Goal: Task Accomplishment & Management: Manage account settings

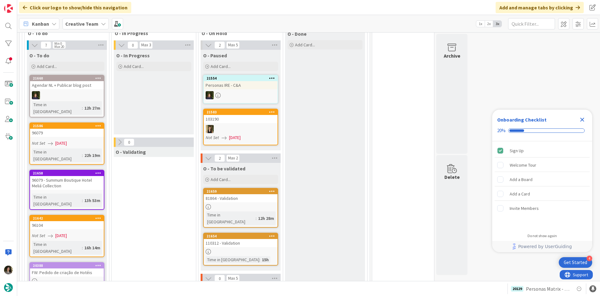
scroll to position [250, 0]
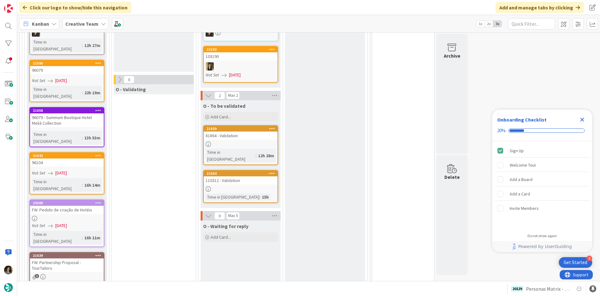
click at [236, 143] on div at bounding box center [241, 143] width 74 height 5
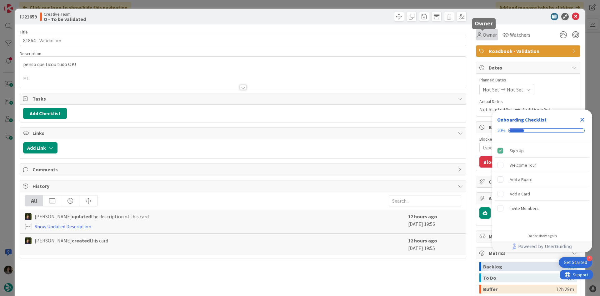
click at [478, 34] on icon at bounding box center [480, 34] width 4 height 5
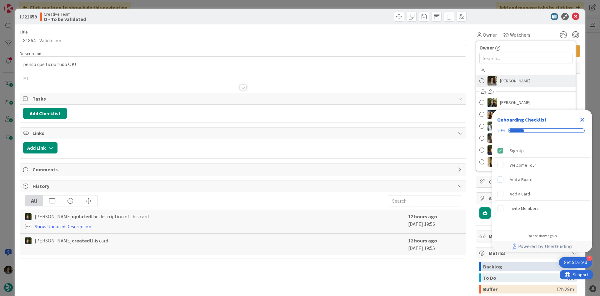
click at [500, 80] on span "[PERSON_NAME]" at bounding box center [515, 80] width 30 height 9
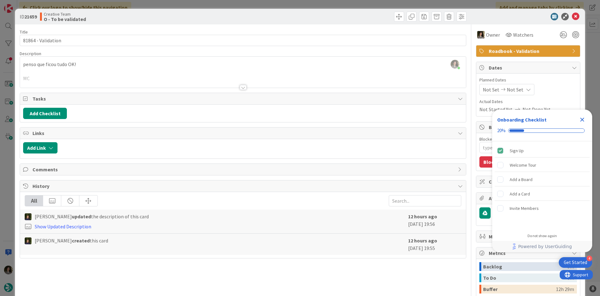
drag, startPoint x: 583, startPoint y: 120, endPoint x: 581, endPoint y: 100, distance: 20.5
click at [583, 120] on icon "Close Checklist" at bounding box center [583, 120] width 4 height 4
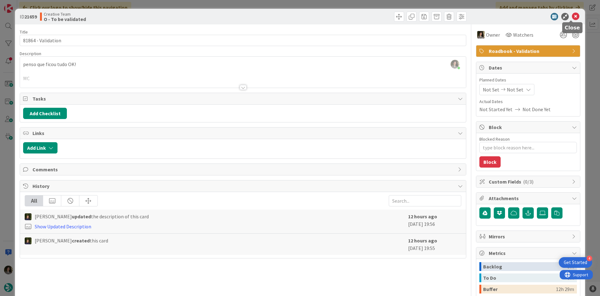
click at [572, 17] on icon at bounding box center [576, 17] width 8 height 8
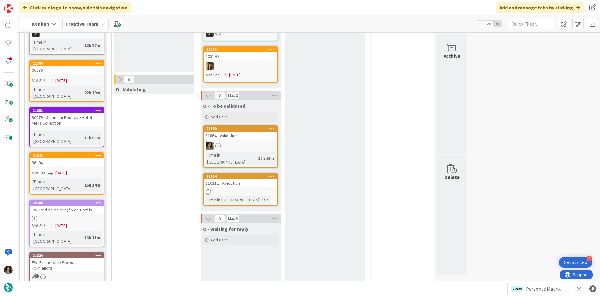
click at [227, 189] on div at bounding box center [241, 191] width 74 height 5
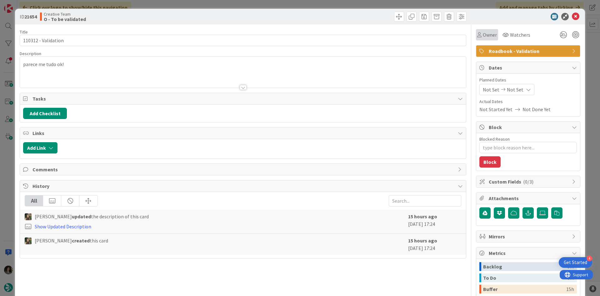
click at [481, 40] on div "Owner Watchers Roadbook - Validation Dates Planned Dates Not Set Not Set Actual…" at bounding box center [528, 194] width 104 height 341
click at [488, 38] on div "Owner" at bounding box center [487, 34] width 22 height 11
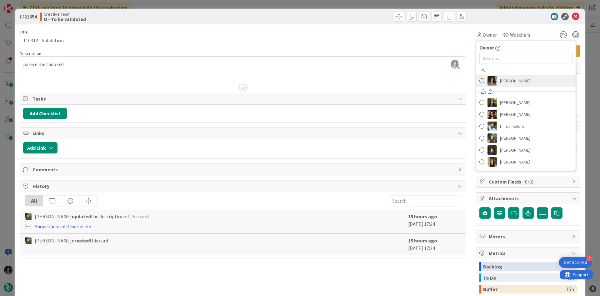
click at [503, 80] on span "[PERSON_NAME]" at bounding box center [515, 80] width 30 height 9
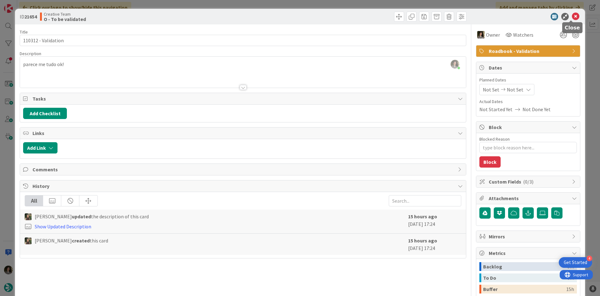
click at [572, 14] on icon at bounding box center [576, 17] width 8 height 8
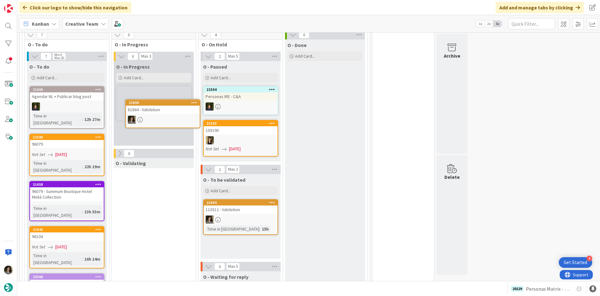
scroll to position [176, 0]
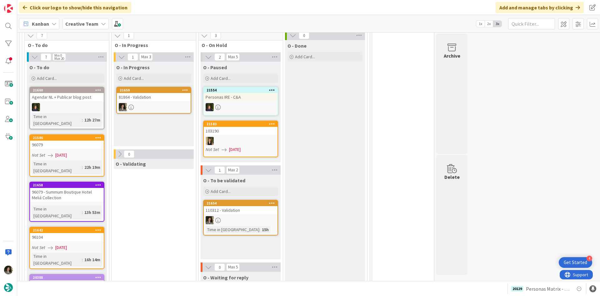
click at [157, 107] on div at bounding box center [154, 107] width 74 height 8
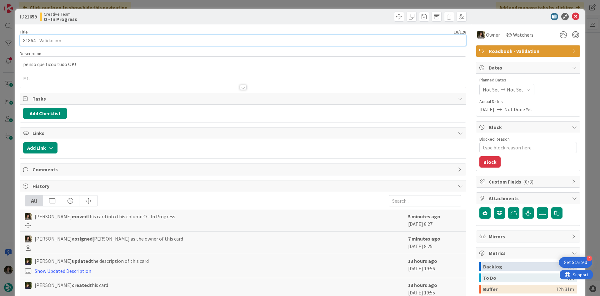
drag, startPoint x: 35, startPoint y: 40, endPoint x: 16, endPoint y: 39, distance: 19.5
click at [16, 39] on div "ID 21659 Creative Team O - In Progress Title 18 / 128 81864 - Validation Descri…" at bounding box center [300, 189] width 570 height 361
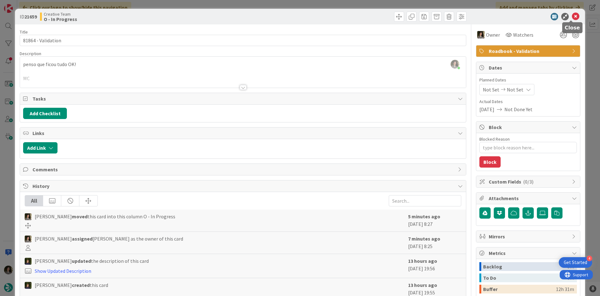
click at [573, 15] on icon at bounding box center [576, 17] width 8 height 8
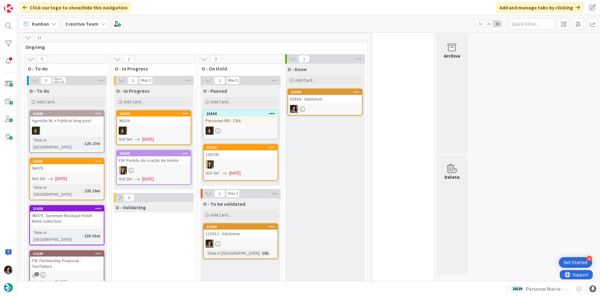
click at [335, 106] on div at bounding box center [325, 109] width 74 height 8
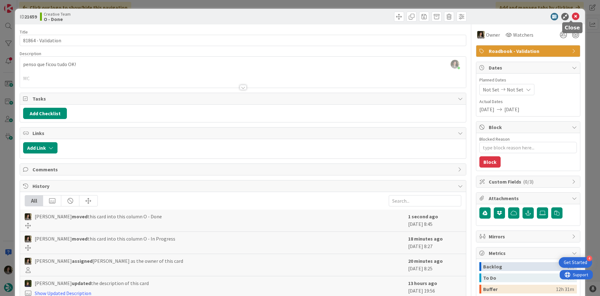
click at [572, 15] on icon at bounding box center [576, 17] width 8 height 8
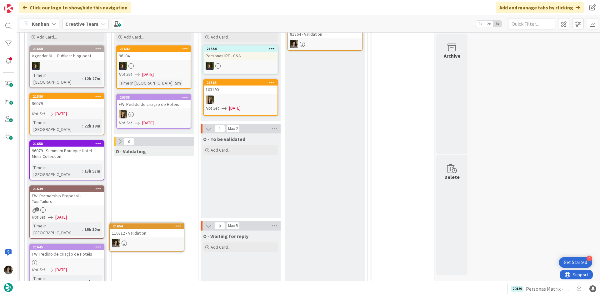
scroll to position [228, 0]
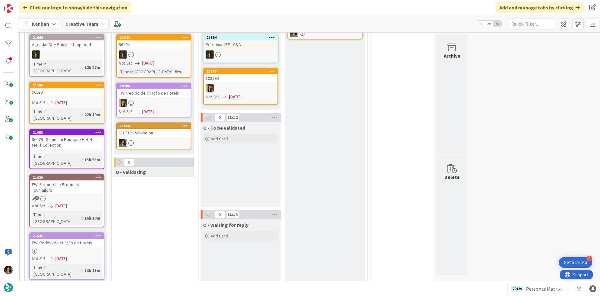
click at [161, 137] on link "21654 110312 - Validation" at bounding box center [153, 135] width 75 height 27
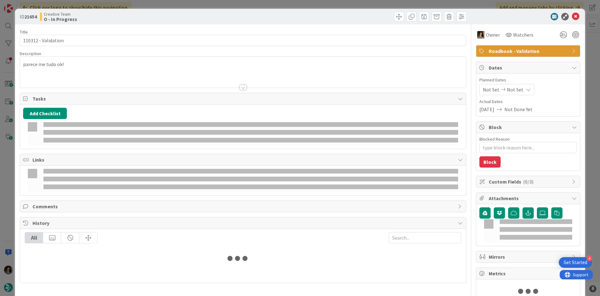
type textarea "x"
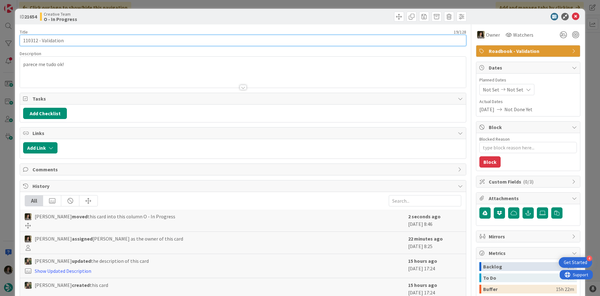
drag, startPoint x: 37, startPoint y: 42, endPoint x: 6, endPoint y: 38, distance: 31.2
click at [6, 38] on div "ID 21654 Creative Team O - In Progress Title 19 / 128 110312 - Validation Descr…" at bounding box center [300, 148] width 600 height 296
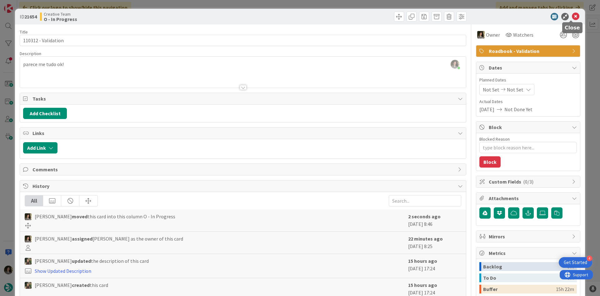
click at [572, 17] on icon at bounding box center [576, 17] width 8 height 8
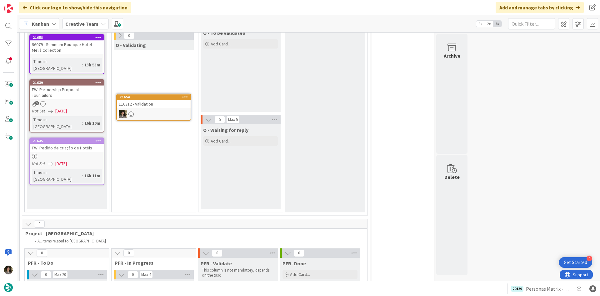
scroll to position [292, 0]
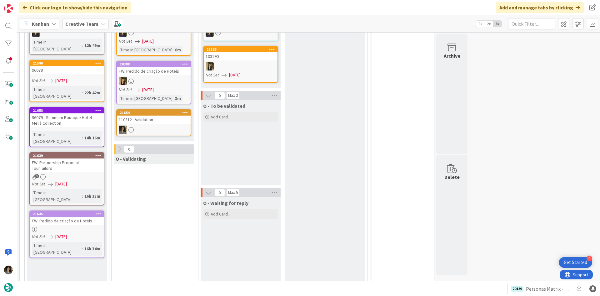
click at [168, 117] on div "110312 - Validation" at bounding box center [154, 119] width 74 height 8
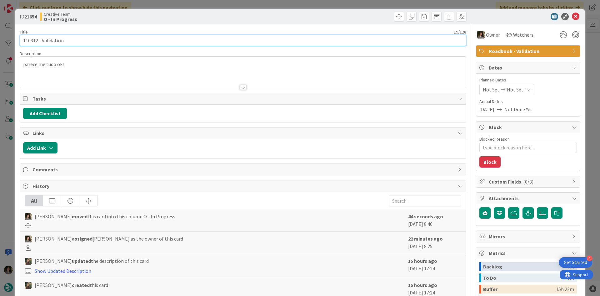
drag, startPoint x: 38, startPoint y: 43, endPoint x: 15, endPoint y: 42, distance: 22.9
click at [15, 42] on div "ID 21654 Creative Team O - In Progress Title 19 / 128 110312 - Validation Descr…" at bounding box center [300, 189] width 570 height 361
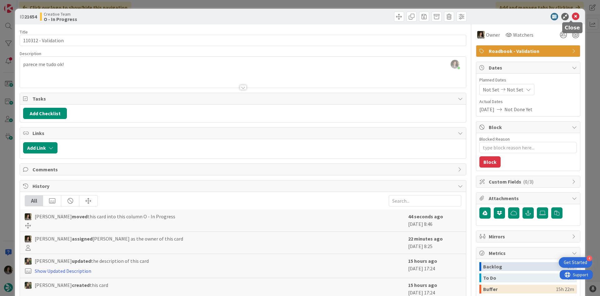
click at [573, 15] on icon at bounding box center [576, 17] width 8 height 8
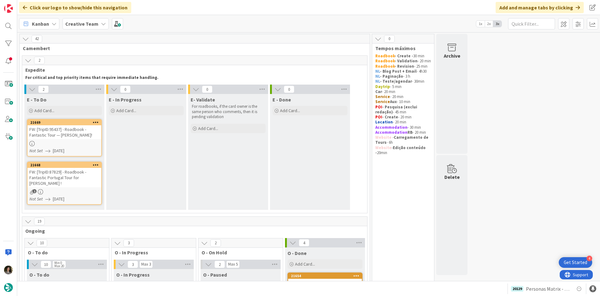
click at [66, 136] on div "FW: [TripID:95437] - Roadbook - Fantastic Tour — [PERSON_NAME]!" at bounding box center [65, 132] width 74 height 14
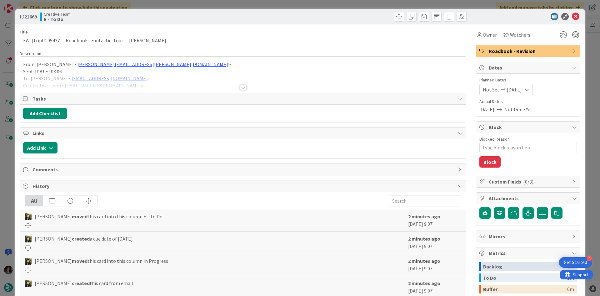
click at [242, 87] on div at bounding box center [243, 87] width 7 height 5
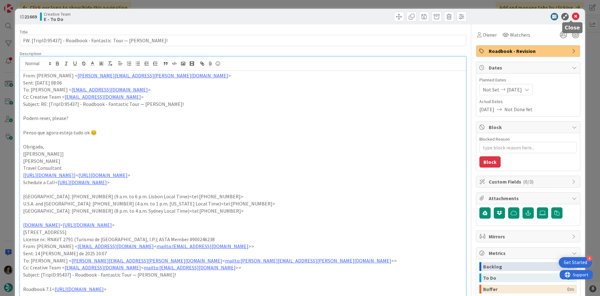
click at [572, 17] on icon at bounding box center [576, 17] width 8 height 8
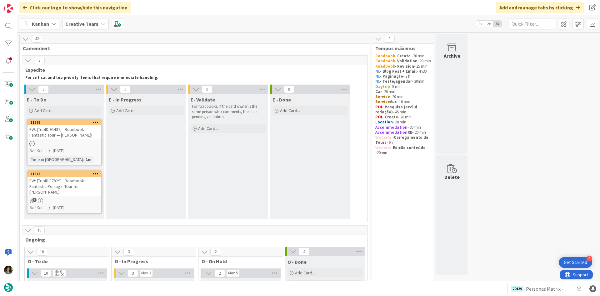
click at [49, 198] on div "1" at bounding box center [65, 200] width 74 height 5
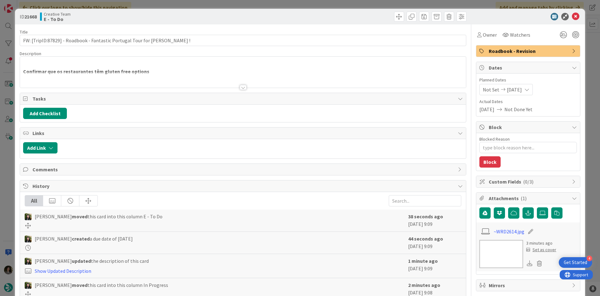
click at [240, 88] on div at bounding box center [243, 87] width 7 height 5
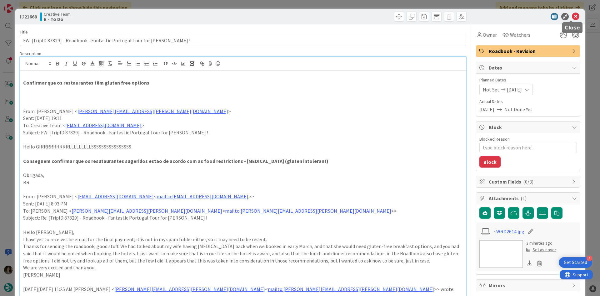
click at [572, 17] on icon at bounding box center [576, 17] width 8 height 8
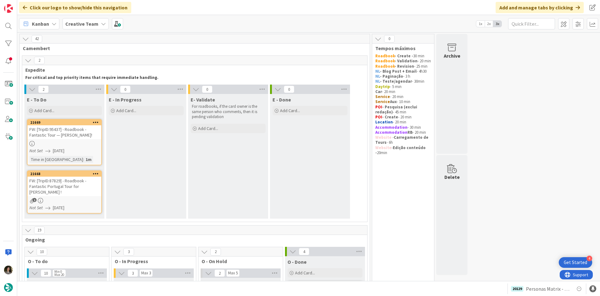
click at [80, 128] on div "FW: [TripID:95437] - Roadbook - Fantastic Tour — [PERSON_NAME]!" at bounding box center [65, 132] width 74 height 14
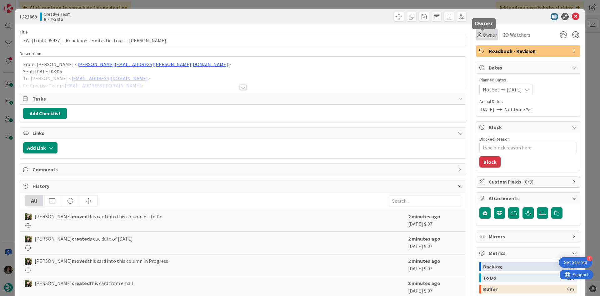
click at [483, 36] on span "Owner" at bounding box center [490, 35] width 14 height 8
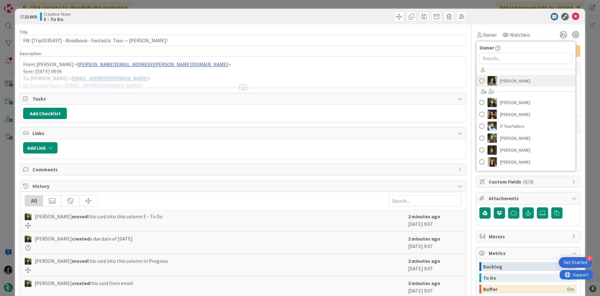
click at [513, 83] on span "[PERSON_NAME]" at bounding box center [515, 80] width 30 height 9
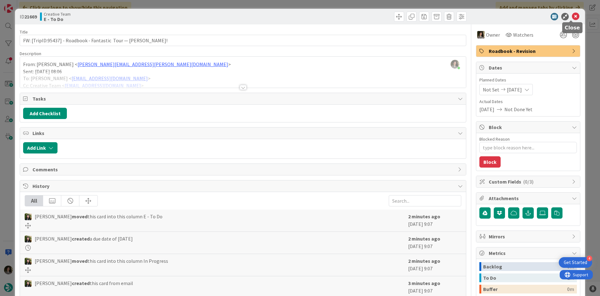
click at [572, 17] on icon at bounding box center [576, 17] width 8 height 8
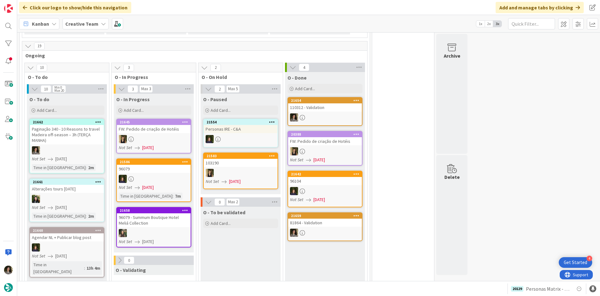
scroll to position [156, 0]
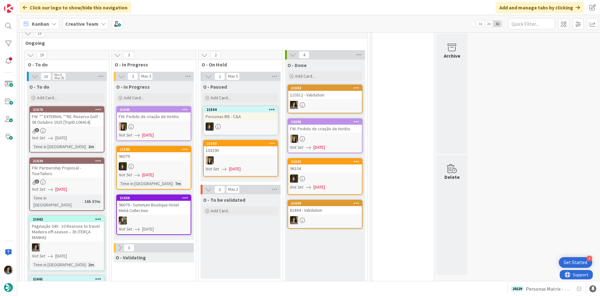
click at [87, 179] on div "3" at bounding box center [67, 181] width 74 height 5
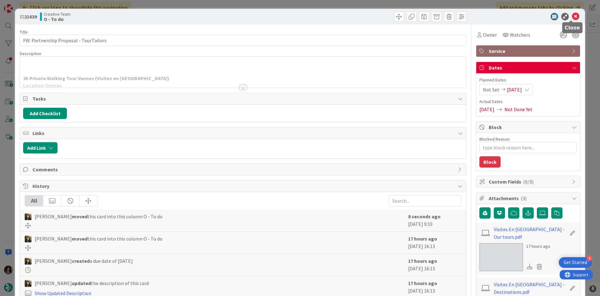
click at [572, 18] on icon at bounding box center [576, 17] width 8 height 8
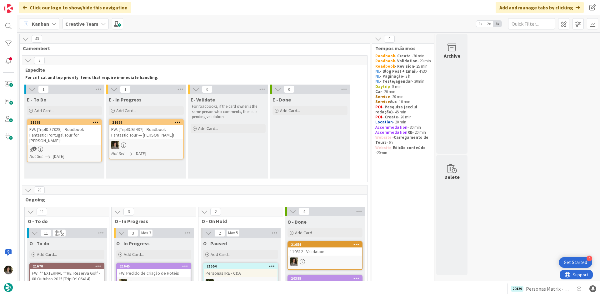
click at [140, 145] on div at bounding box center [146, 145] width 74 height 8
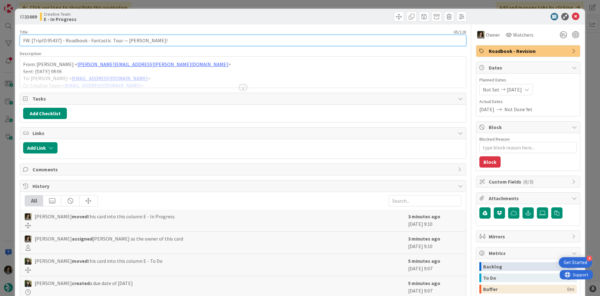
drag, startPoint x: 59, startPoint y: 40, endPoint x: 47, endPoint y: 38, distance: 12.6
click at [47, 38] on input "FW: [TripID:95437] - Roadbook - Fantastic Tour — [PERSON_NAME]!" at bounding box center [243, 40] width 447 height 11
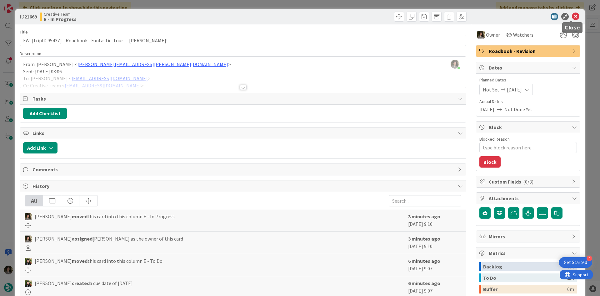
click at [573, 14] on icon at bounding box center [576, 17] width 8 height 8
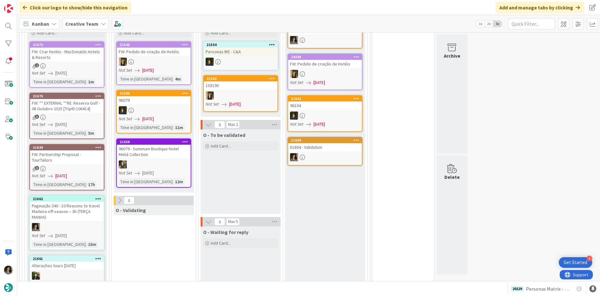
scroll to position [188, 0]
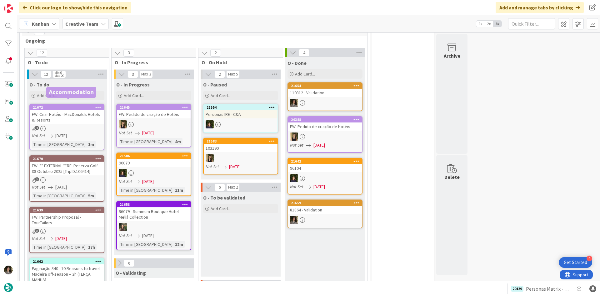
click at [78, 126] on div "1" at bounding box center [67, 128] width 74 height 5
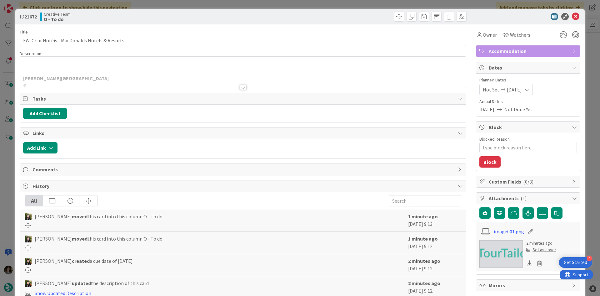
click at [240, 88] on div at bounding box center [243, 87] width 7 height 5
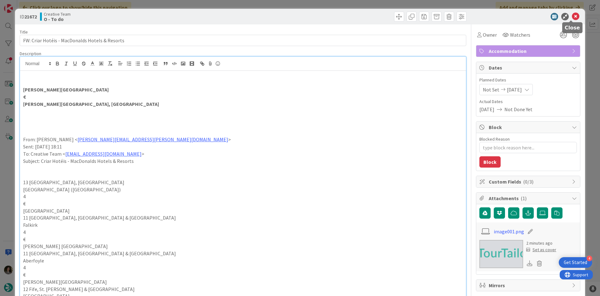
click at [572, 18] on icon at bounding box center [576, 17] width 8 height 8
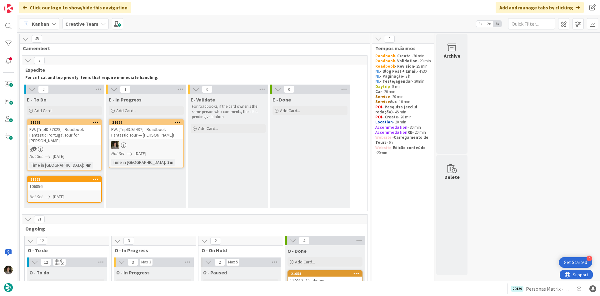
click at [157, 142] on div at bounding box center [146, 145] width 74 height 8
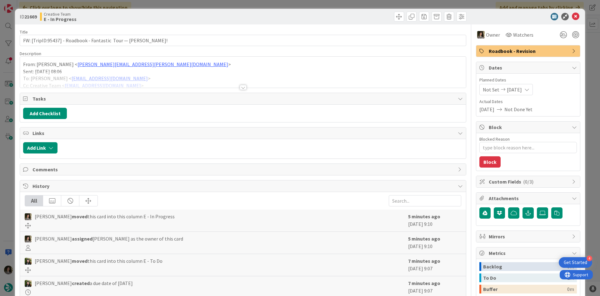
click at [240, 88] on div at bounding box center [243, 87] width 7 height 5
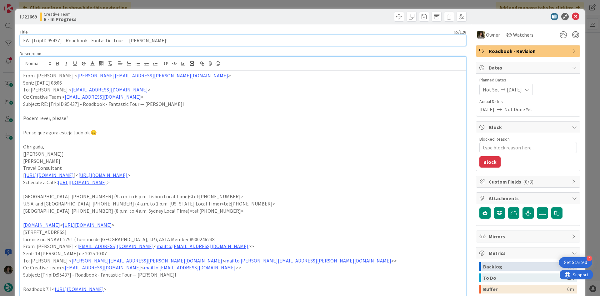
click at [134, 37] on input "FW: [TripID:95437] - Roadbook - Fantastic Tour — [PERSON_NAME]!" at bounding box center [243, 40] width 447 height 11
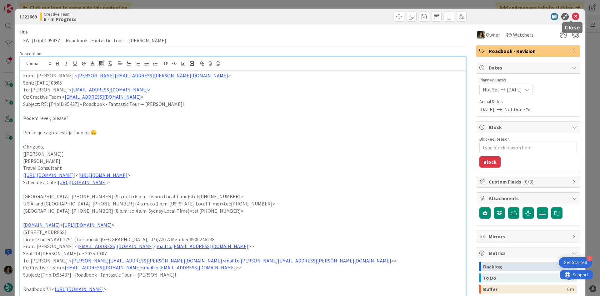
click at [572, 15] on icon at bounding box center [576, 17] width 8 height 8
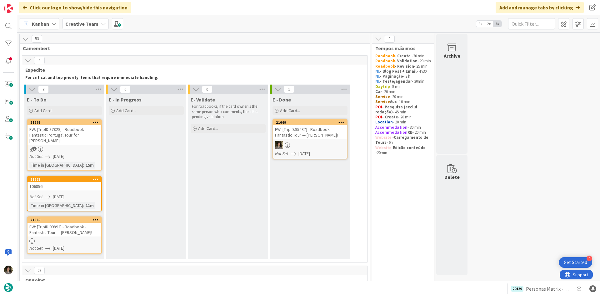
click at [65, 232] on link "21689 FW: [TripID:99892] - Roadbook - Fantastic Tour — [PERSON_NAME]! Not Set […" at bounding box center [64, 235] width 75 height 38
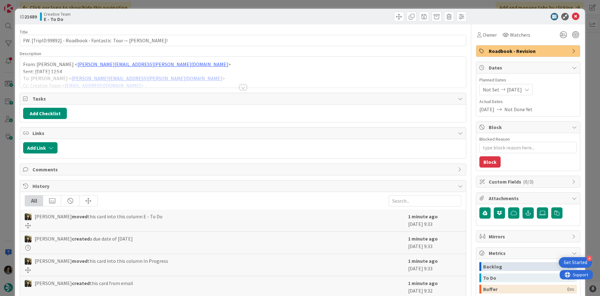
click at [241, 87] on div at bounding box center [243, 87] width 7 height 5
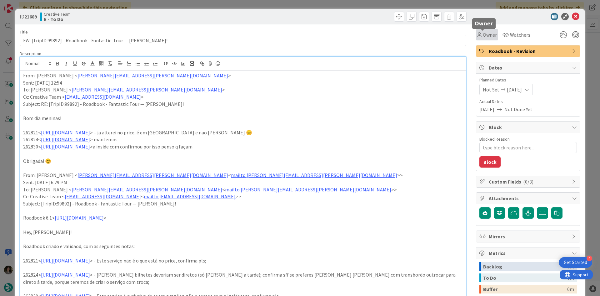
click at [478, 36] on icon at bounding box center [480, 34] width 4 height 5
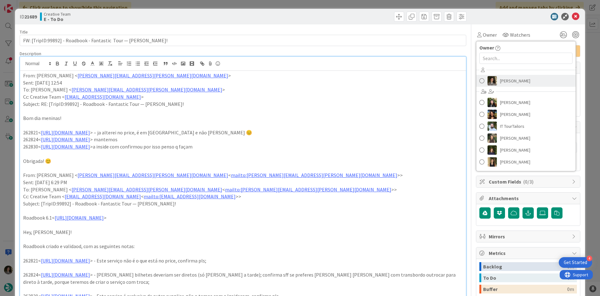
click at [526, 79] on link "[PERSON_NAME]" at bounding box center [526, 81] width 99 height 12
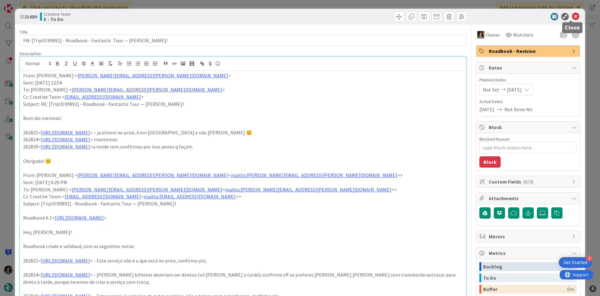
click at [573, 15] on icon at bounding box center [576, 17] width 8 height 8
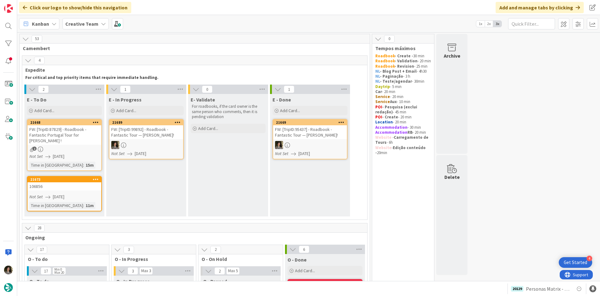
click at [172, 144] on div at bounding box center [146, 145] width 74 height 8
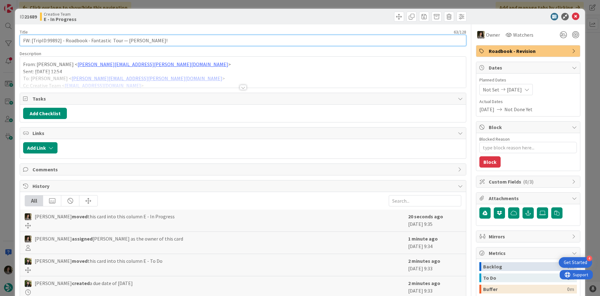
drag, startPoint x: 59, startPoint y: 43, endPoint x: 47, endPoint y: 41, distance: 11.8
click at [47, 41] on input "FW: [TripID:99892] - Roadbook - Fantastic Tour — [PERSON_NAME]!" at bounding box center [243, 40] width 447 height 11
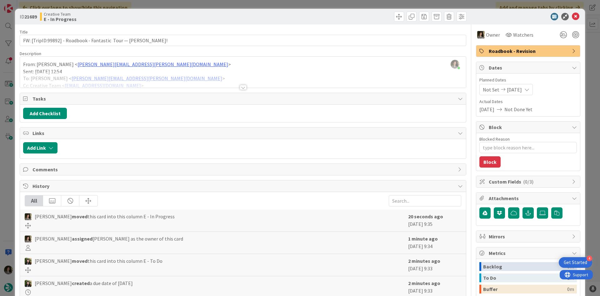
click at [241, 89] on div at bounding box center [243, 87] width 7 height 5
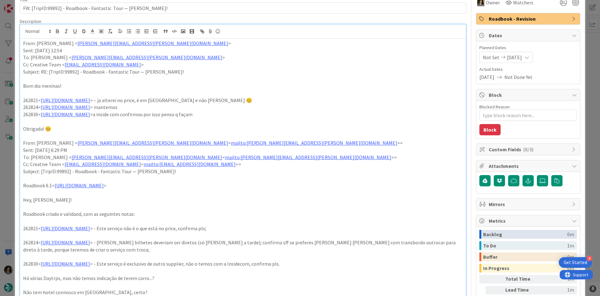
scroll to position [63, 0]
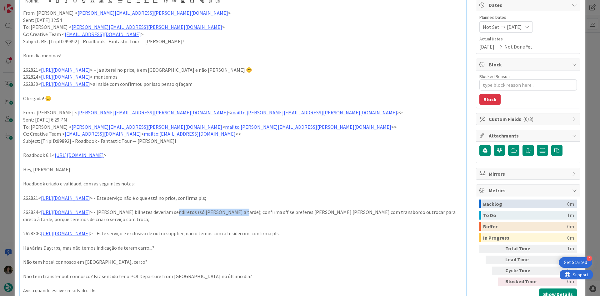
drag, startPoint x: 244, startPoint y: 214, endPoint x: 305, endPoint y: 213, distance: 60.7
click at [305, 213] on p "262824< [URL][DOMAIN_NAME] > - [PERSON_NAME] bilhetes deveriam ser diretos (só …" at bounding box center [243, 215] width 440 height 14
click at [313, 214] on p "262824< [URL][DOMAIN_NAME] > - [PERSON_NAME] bilhetes deveriam ser diretos (só …" at bounding box center [243, 215] width 440 height 14
click at [315, 140] on p "Subject: [TripID:99892] - Roadbook - Fantastic Tour — [PERSON_NAME]!" at bounding box center [243, 140] width 440 height 7
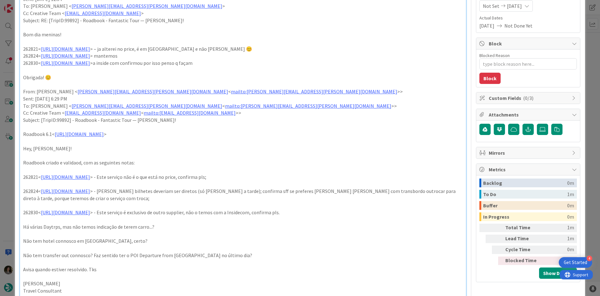
scroll to position [94, 0]
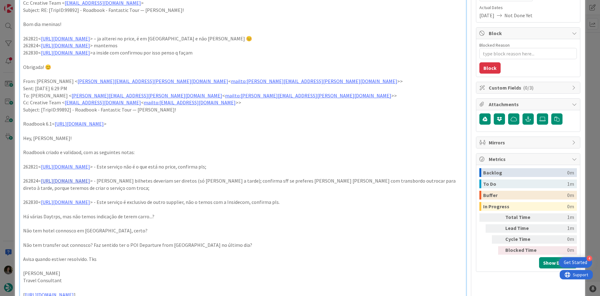
click at [90, 180] on link "[URL][DOMAIN_NAME]" at bounding box center [65, 180] width 49 height 6
click at [83, 195] on link "[URL][DOMAIN_NAME]" at bounding box center [88, 193] width 43 height 8
click at [257, 192] on p at bounding box center [243, 194] width 440 height 7
click at [90, 52] on link "[URL][DOMAIN_NAME]" at bounding box center [65, 52] width 49 height 6
click at [110, 64] on link "[URL][DOMAIN_NAME]" at bounding box center [88, 65] width 43 height 8
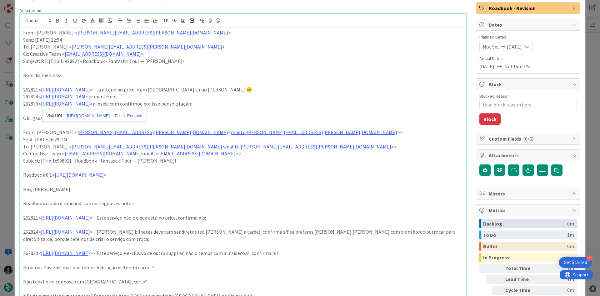
scroll to position [0, 0]
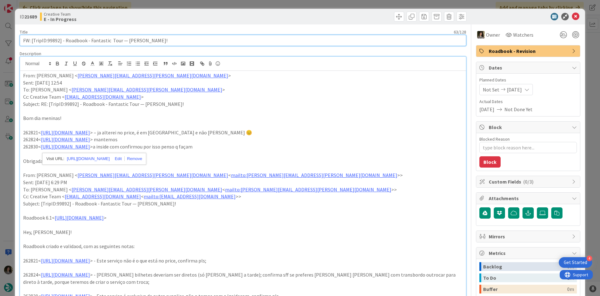
click at [111, 40] on input "FW: [TripID:99892] - Roadbook - Fantastic Tour — [PERSON_NAME]!" at bounding box center [243, 40] width 447 height 11
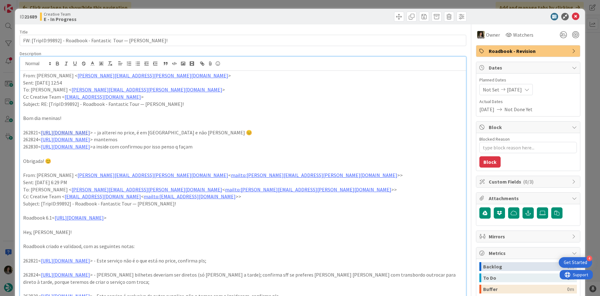
click at [90, 131] on link "[URL][DOMAIN_NAME]" at bounding box center [65, 132] width 49 height 6
click at [110, 143] on link "[URL][DOMAIN_NAME]" at bounding box center [88, 144] width 43 height 8
click at [572, 18] on icon at bounding box center [576, 17] width 8 height 8
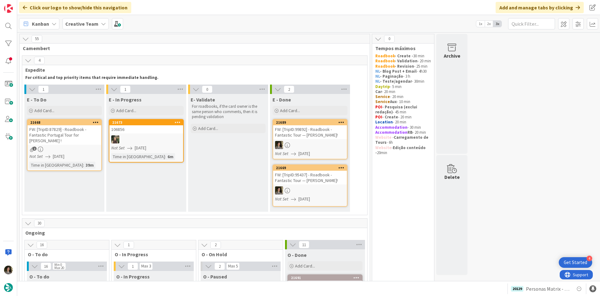
click at [306, 137] on div "FW: [TripID:99892] - Roadbook - Fantastic Tour — [PERSON_NAME]!" at bounding box center [310, 132] width 74 height 14
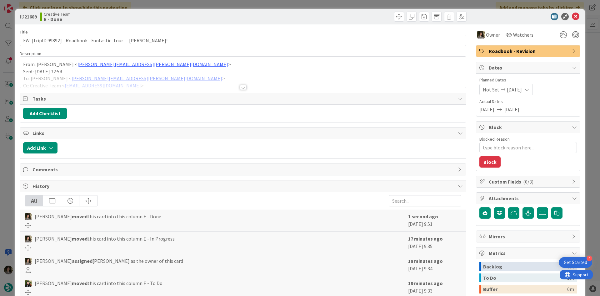
click at [515, 50] on span "Roadbook - Revision" at bounding box center [529, 51] width 80 height 8
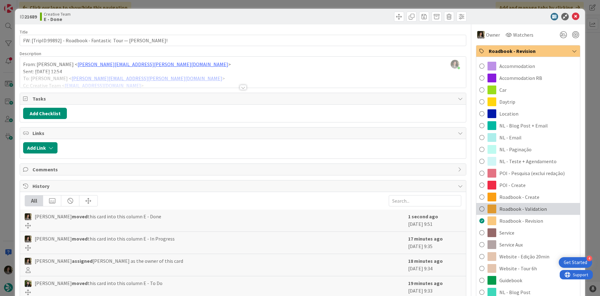
click at [513, 206] on span "Roadbook - Validation" at bounding box center [524, 209] width 48 height 8
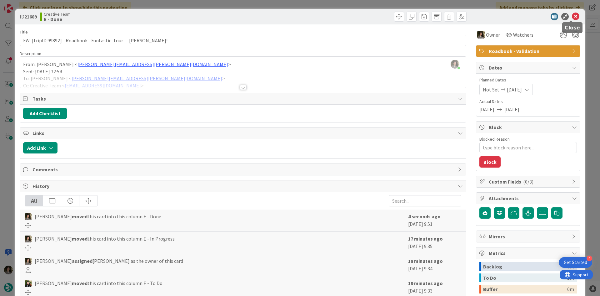
click at [573, 17] on icon at bounding box center [576, 17] width 8 height 8
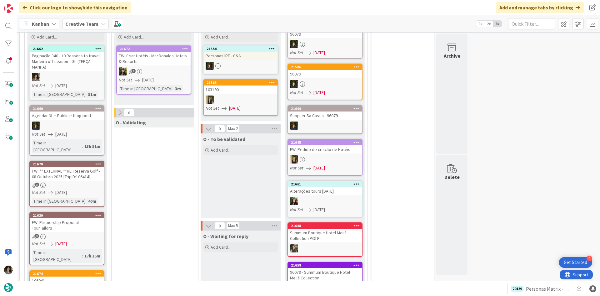
scroll to position [156, 0]
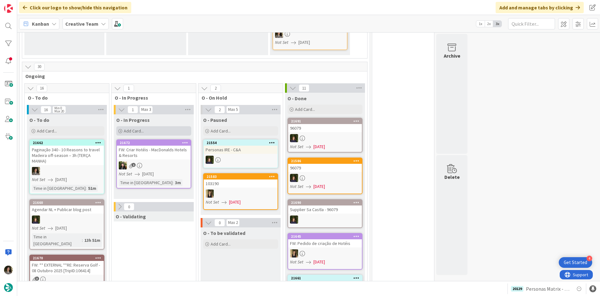
click at [168, 130] on div "Add Card..." at bounding box center [153, 130] width 75 height 9
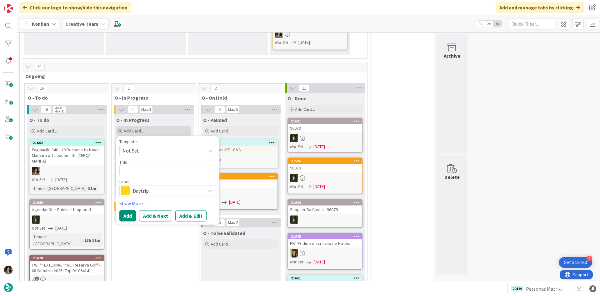
type textarea "x"
type textarea "T"
type textarea "x"
type textarea "r"
type textarea "x"
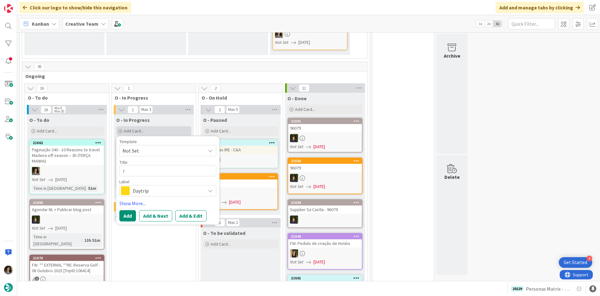
type textarea "rE"
type textarea "x"
type textarea "r"
type textarea "x"
type textarea "R"
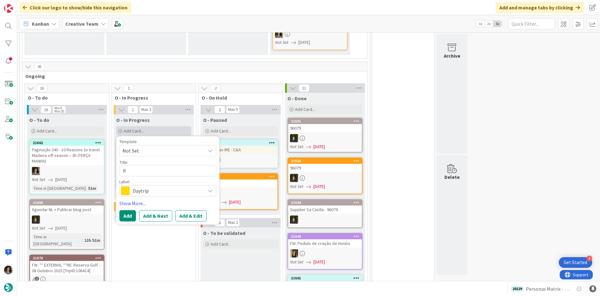
type textarea "x"
type textarea "Re"
type textarea "x"
type textarea "Rev"
type textarea "x"
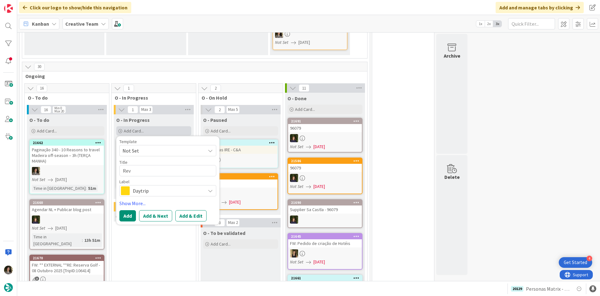
type textarea "Re"
type textarea "x"
type textarea "R"
type textarea "x"
type textarea "F"
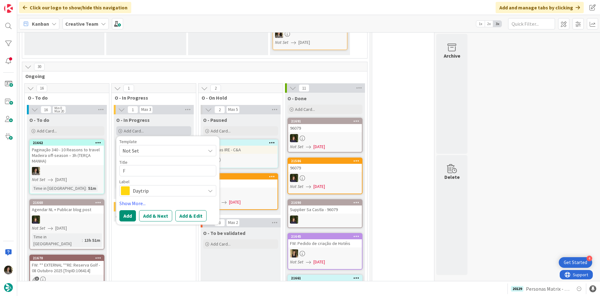
type textarea "x"
type textarea "Fi"
type textarea "x"
type textarea "Fin"
type textarea "x"
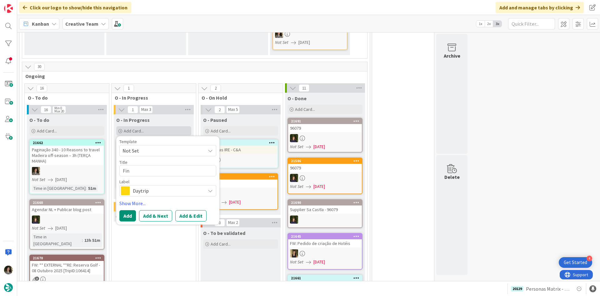
type textarea "Fina"
type textarea "x"
type textarea "Final"
type textarea "x"
type textarea "Final"
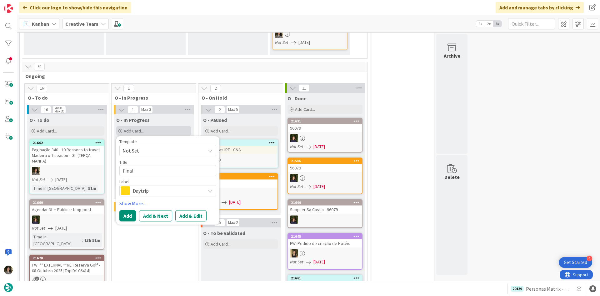
type textarea "x"
type textarea "Final R"
type textarea "x"
type textarea "Final Re"
type textarea "x"
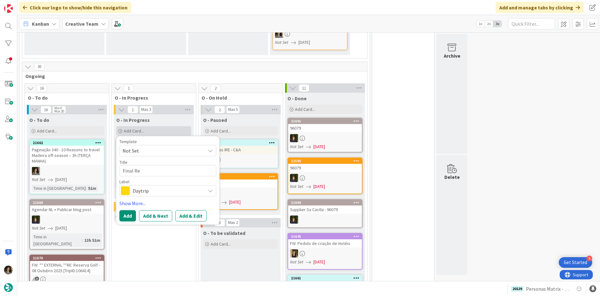
type textarea "Final Rev"
type textarea "x"
type textarea "Final Revi"
type textarea "x"
type textarea "Final [PERSON_NAME]"
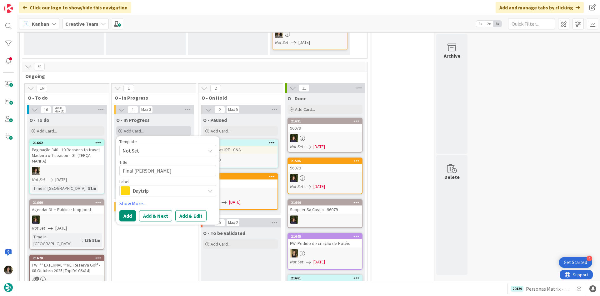
type textarea "x"
type textarea "Final Revisi"
type textarea "x"
type textarea "Final Revisio"
type textarea "x"
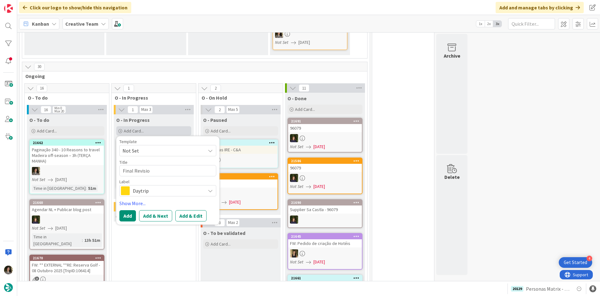
type textarea "Final Revision"
type textarea "x"
type textarea "Final Revision T"
type textarea "x"
type textarea "Final Revision To"
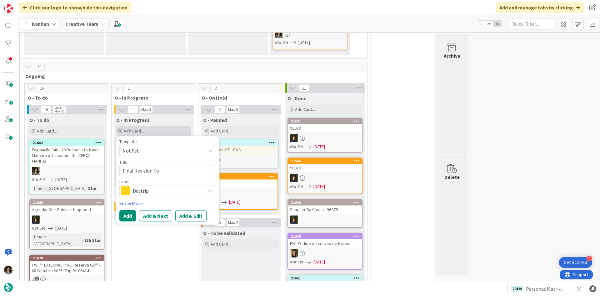
type textarea "x"
type textarea "Final Revision Tou"
type textarea "x"
type textarea "Final Revision Tour"
type textarea "x"
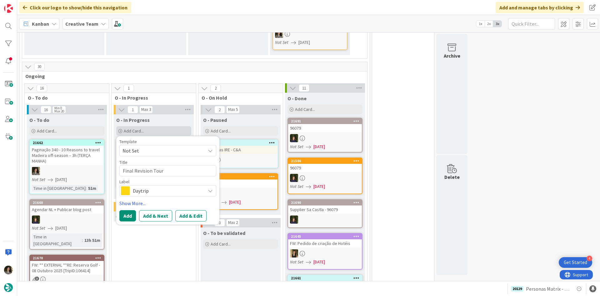
type textarea "Final Revision Tour"
type textarea "x"
type textarea "Final Revision Tour N"
type textarea "x"
type textarea "Final Revision Tour Na"
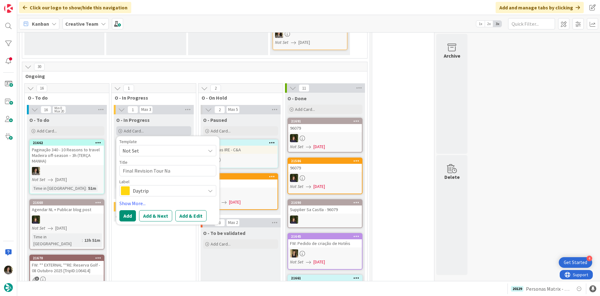
type textarea "x"
type textarea "Final Revision Tour Nat"
type textarea "x"
type textarea "Final Revision Tour Nata"
type textarea "x"
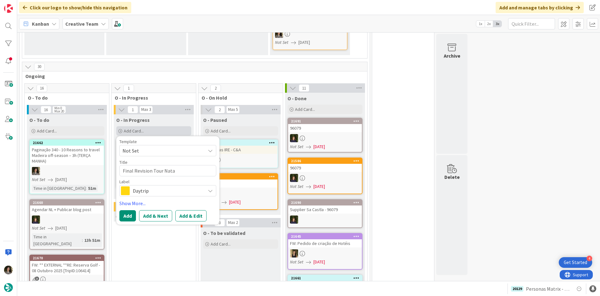
type textarea "Final Revision Tour [DATE]"
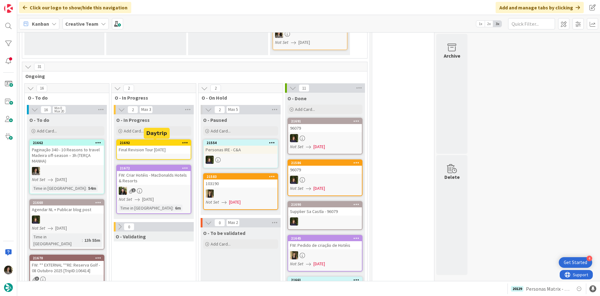
click at [164, 145] on div "21692" at bounding box center [154, 143] width 74 height 6
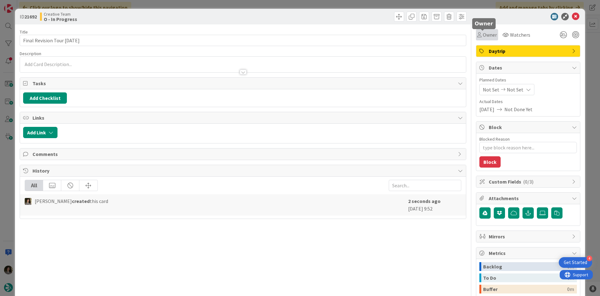
click at [487, 35] on span "Owner" at bounding box center [490, 35] width 14 height 8
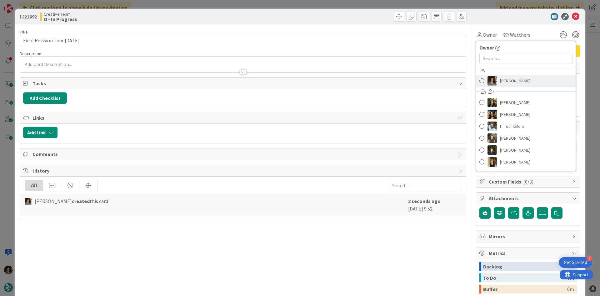
click at [506, 80] on span "[PERSON_NAME]" at bounding box center [515, 80] width 30 height 9
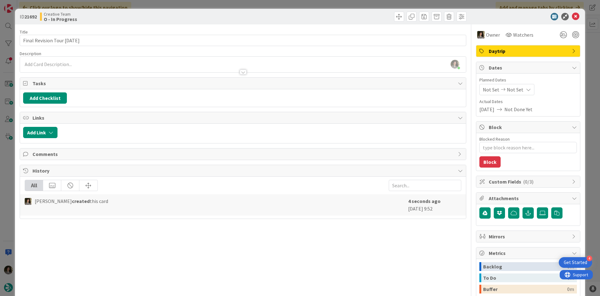
click at [506, 50] on span "Daytrip" at bounding box center [529, 51] width 80 height 8
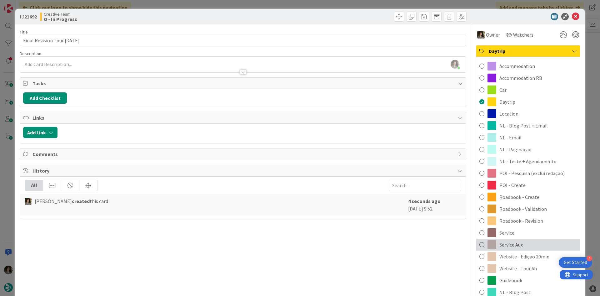
drag, startPoint x: 528, startPoint y: 241, endPoint x: 531, endPoint y: 231, distance: 10.5
click at [529, 241] on div "Service Aux" at bounding box center [529, 244] width 104 height 12
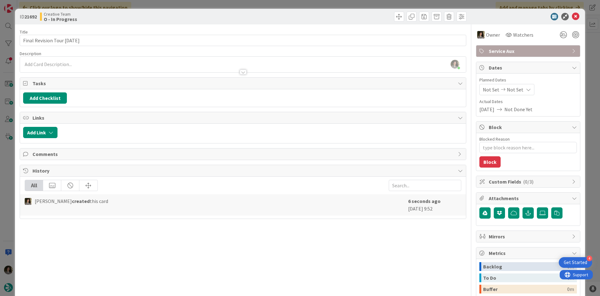
type textarea "x"
click at [517, 91] on span "Not Set" at bounding box center [515, 90] width 17 height 8
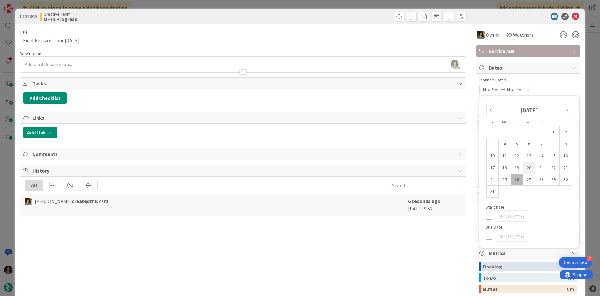
drag, startPoint x: 484, startPoint y: 235, endPoint x: 523, endPoint y: 172, distance: 73.4
click at [486, 234] on icon at bounding box center [490, 236] width 9 height 8
type input "[DATE]"
click at [572, 16] on icon at bounding box center [576, 17] width 8 height 8
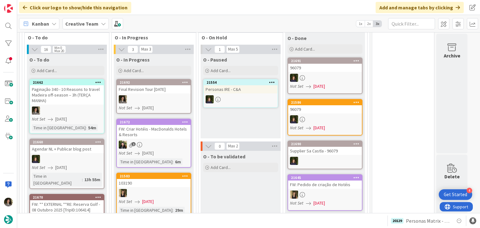
scroll to position [250, 0]
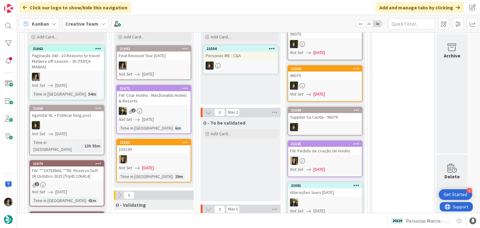
click at [141, 54] on div "Final Revision Tour [DATE]" at bounding box center [154, 56] width 74 height 8
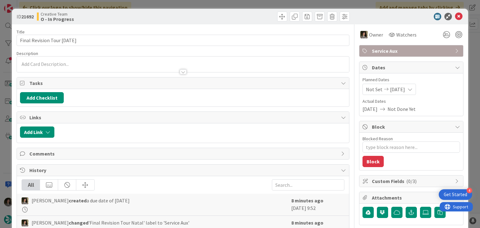
click at [397, 49] on span "Service Aux" at bounding box center [412, 51] width 80 height 8
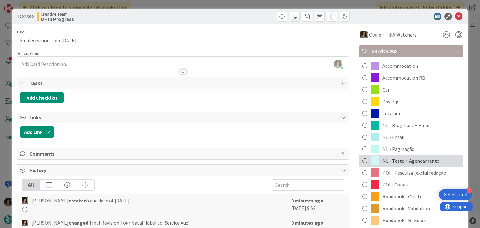
click at [404, 161] on span "NL - Teste + Agendamento" at bounding box center [411, 161] width 57 height 8
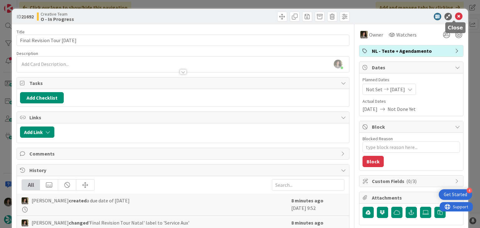
drag, startPoint x: 455, startPoint y: 17, endPoint x: 414, endPoint y: 32, distance: 43.9
click at [455, 17] on icon at bounding box center [459, 17] width 8 height 8
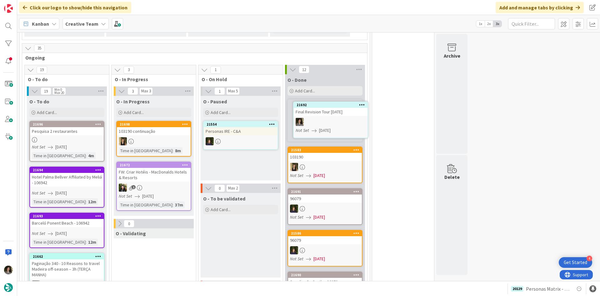
scroll to position [210, 0]
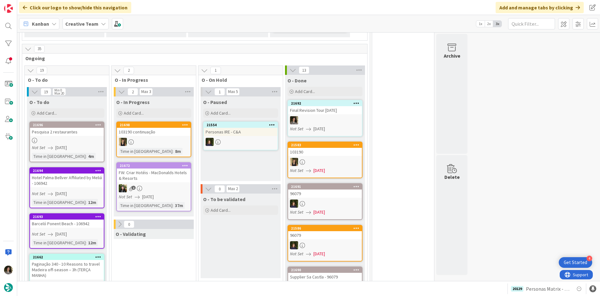
click at [321, 114] on div "Final Revision Tour [DATE]" at bounding box center [325, 110] width 74 height 8
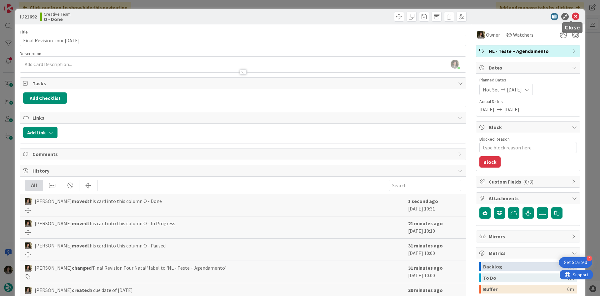
click at [572, 16] on icon at bounding box center [576, 17] width 8 height 8
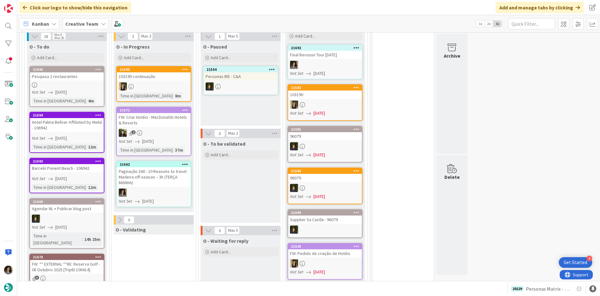
scroll to position [250, 0]
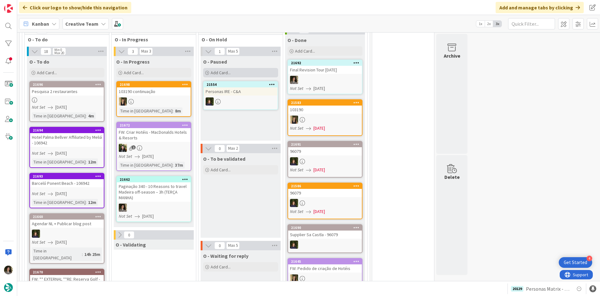
click at [241, 72] on div "Add Card..." at bounding box center [240, 72] width 75 height 9
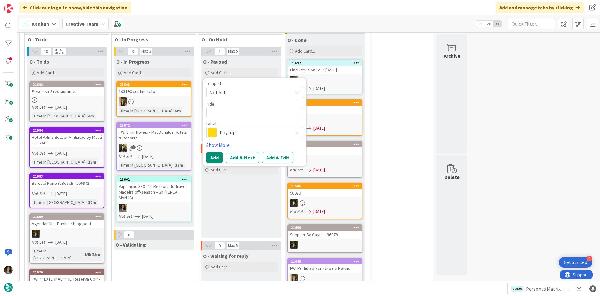
click at [285, 127] on div "Daytrip" at bounding box center [254, 132] width 97 height 11
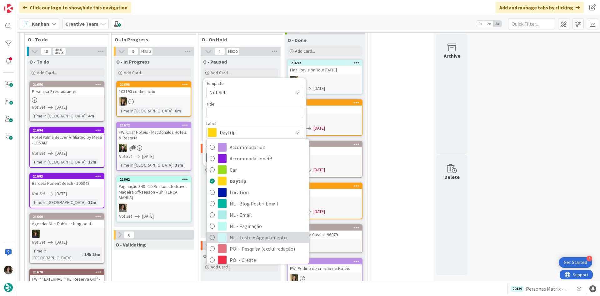
click at [255, 233] on span "NL - Teste + Agendamento" at bounding box center [268, 236] width 76 height 9
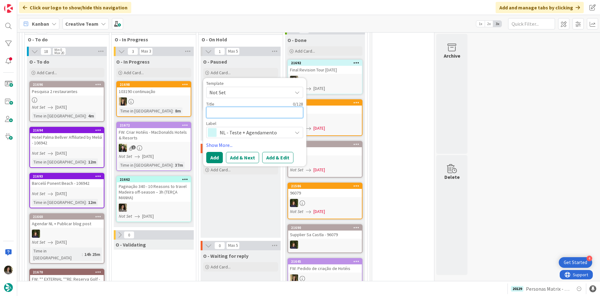
click at [231, 116] on textarea at bounding box center [254, 112] width 97 height 11
type textarea "x"
type textarea "P"
type textarea "x"
type textarea "Pe"
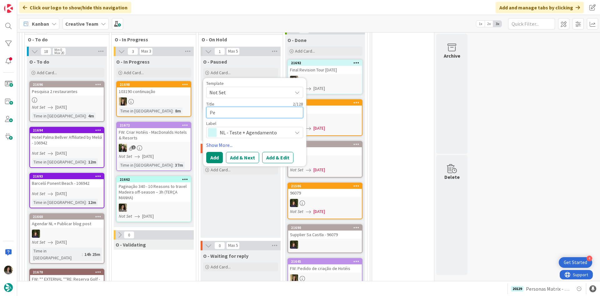
type textarea "x"
type textarea "Per"
type textarea "x"
type textarea "Pers"
type textarea "x"
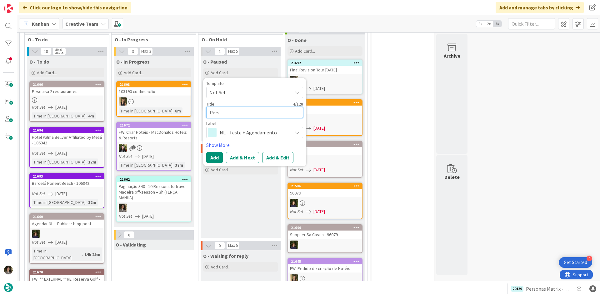
type textarea "Perso"
type textarea "x"
type textarea "Persona"
type textarea "x"
type textarea "Personas"
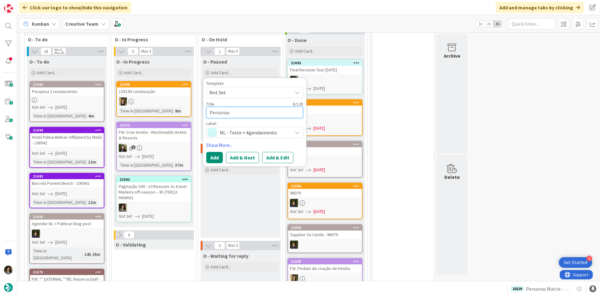
type textarea "x"
type textarea "Personas M"
type textarea "x"
type textarea "Personas [PERSON_NAME]"
type textarea "x"
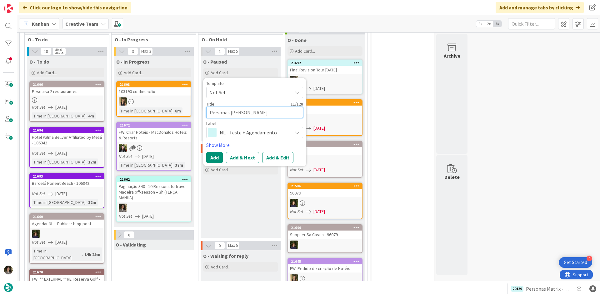
type textarea "Personas Mat"
type textarea "x"
type textarea "Personas Matr"
type textarea "x"
type textarea "Personas Matrix"
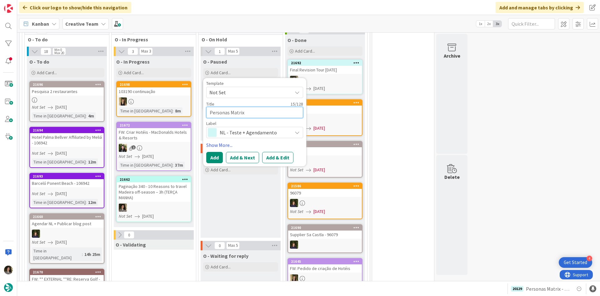
type textarea "x"
type textarea "Personas Matrix"
type textarea "x"
type textarea "Personas Matrix -"
type textarea "x"
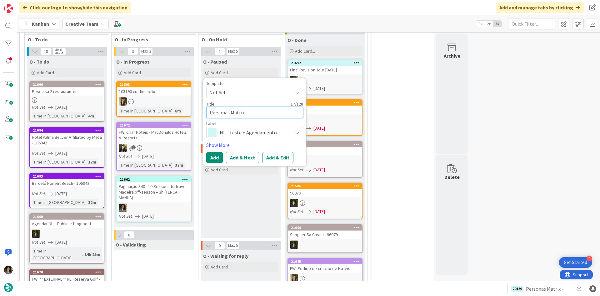
type textarea "Personas Matrix -"
type textarea "x"
type textarea "Personas Matrix - F"
type textarea "x"
type textarea "Personas Matrix - Fa"
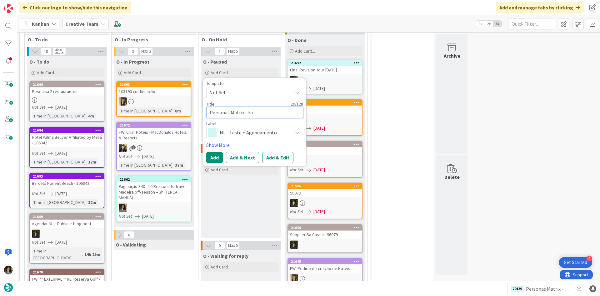
type textarea "x"
type textarea "Personas Matrix - Fam"
type textarea "x"
type textarea "Personas Matrix - Fami"
type textarea "x"
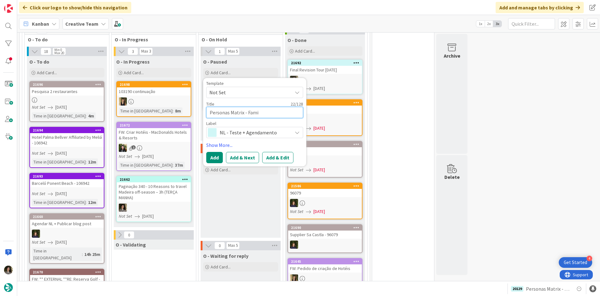
type textarea "Personas Matrix - Famil"
type textarea "x"
type textarea "Personas Matrix - Famili"
type textarea "x"
type textarea "Personas Matrix - Familie"
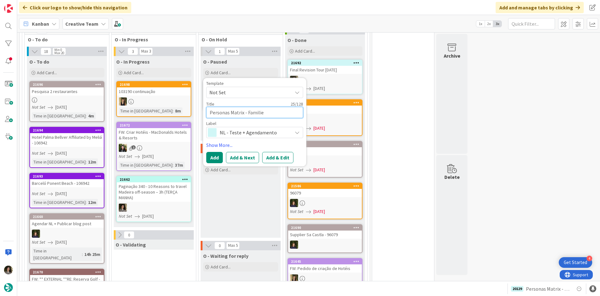
type textarea "x"
type textarea "Personas Matrix - Families"
type textarea "x"
type textarea "Personas Matrix - Families"
type textarea "x"
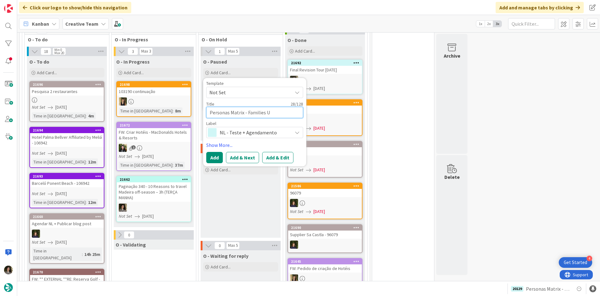
type textarea "Personas Matrix - Families Uk"
type textarea "x"
type textarea "Personas Matrix - Families U"
type textarea "x"
type textarea "Personas Matrix - Families [GEOGRAPHIC_DATA]"
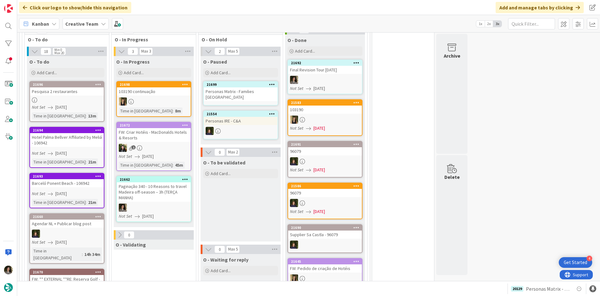
click at [231, 92] on div "Personas Matrix - Families [GEOGRAPHIC_DATA]" at bounding box center [241, 94] width 74 height 14
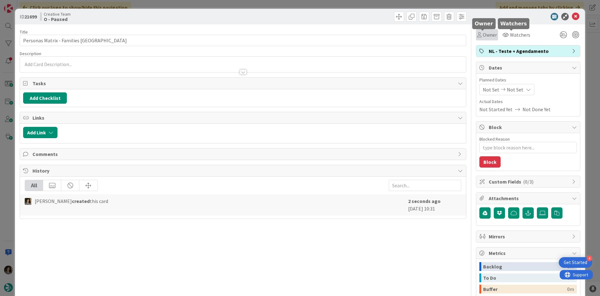
click at [478, 35] on icon at bounding box center [480, 34] width 4 height 5
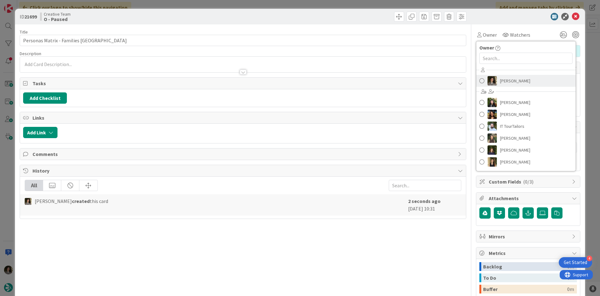
click at [507, 80] on span "[PERSON_NAME]" at bounding box center [515, 80] width 30 height 9
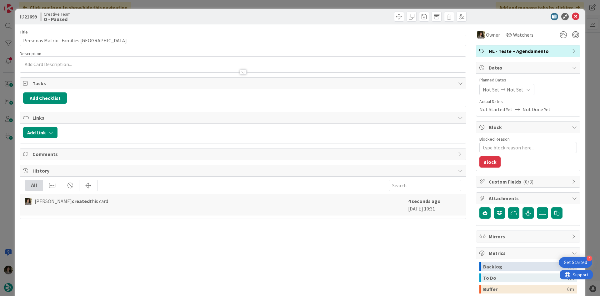
type textarea "x"
drag, startPoint x: 515, startPoint y: 89, endPoint x: 516, endPoint y: 93, distance: 4.0
click at [515, 90] on span "Not Set" at bounding box center [515, 90] width 17 height 8
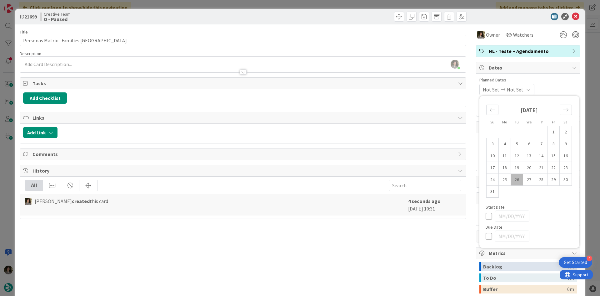
click at [488, 236] on icon at bounding box center [490, 236] width 9 height 8
type input "[DATE]"
click at [574, 16] on icon at bounding box center [576, 17] width 8 height 8
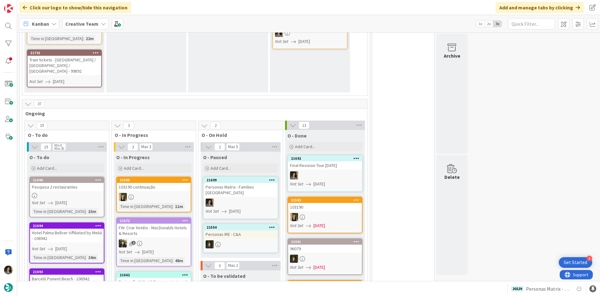
scroll to position [281, 0]
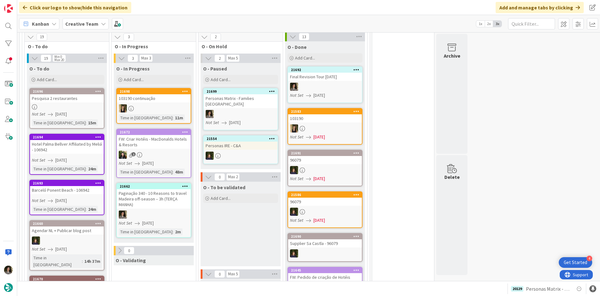
click at [181, 185] on link "21662 Paginação 340 - 10 Reasons to travel Madeira off-season – 3h (TERÇA MANHA…" at bounding box center [153, 210] width 75 height 55
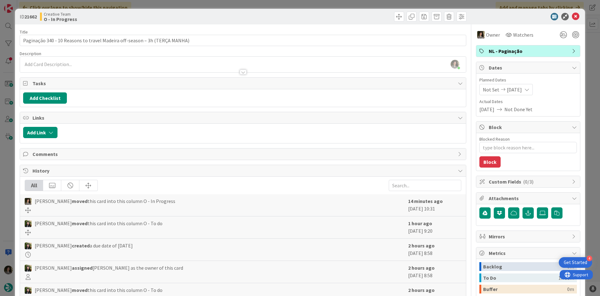
type textarea "x"
click at [572, 18] on icon at bounding box center [576, 17] width 8 height 8
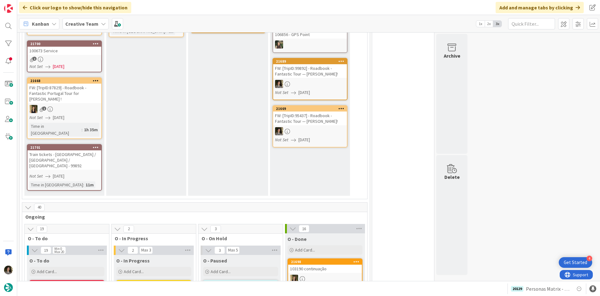
scroll to position [250, 0]
